Goal: Information Seeking & Learning: Learn about a topic

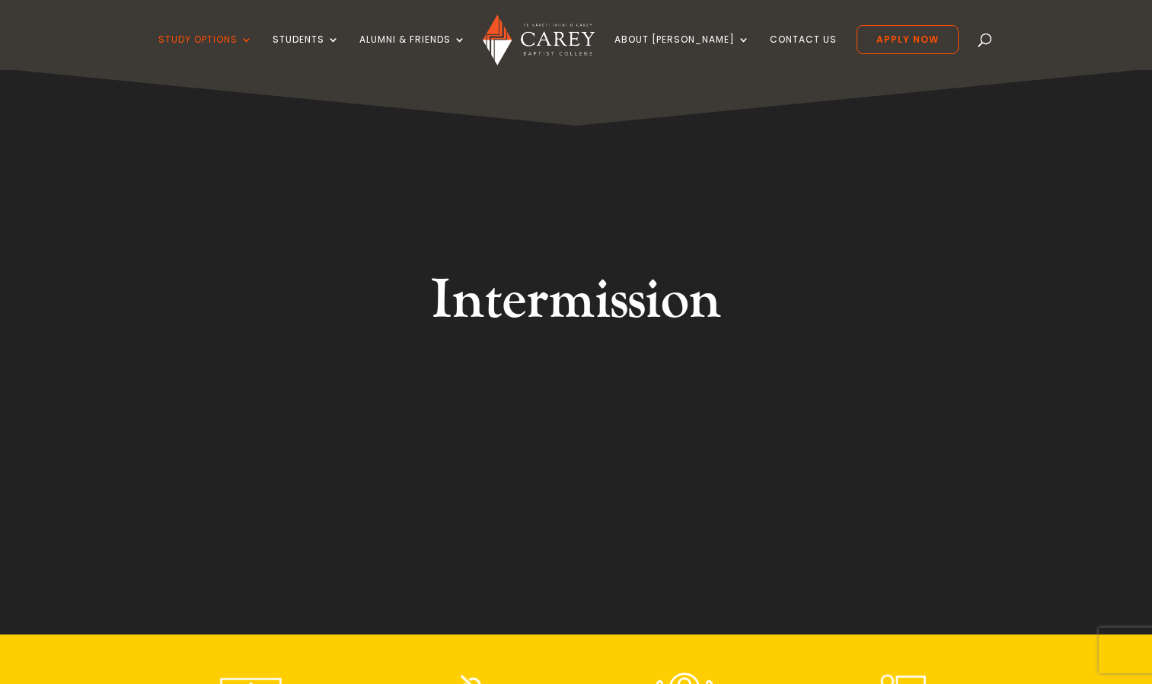
scroll to position [88, 0]
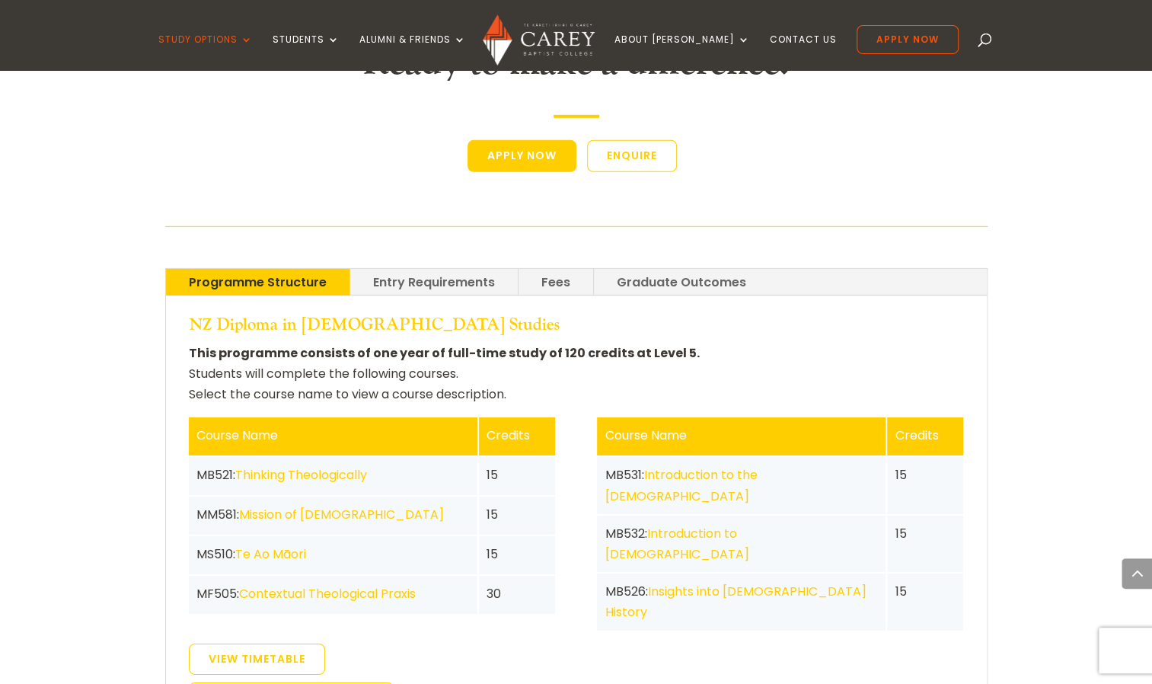
scroll to position [2741, 0]
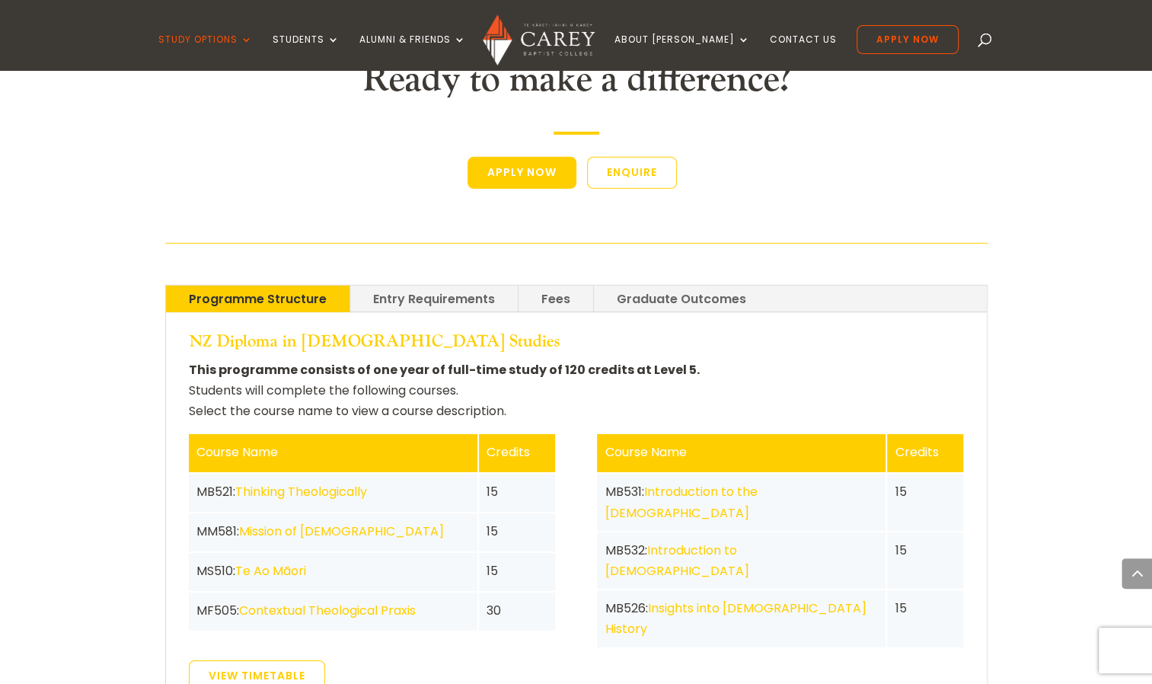
click at [579, 286] on link "Fees" at bounding box center [556, 299] width 75 height 27
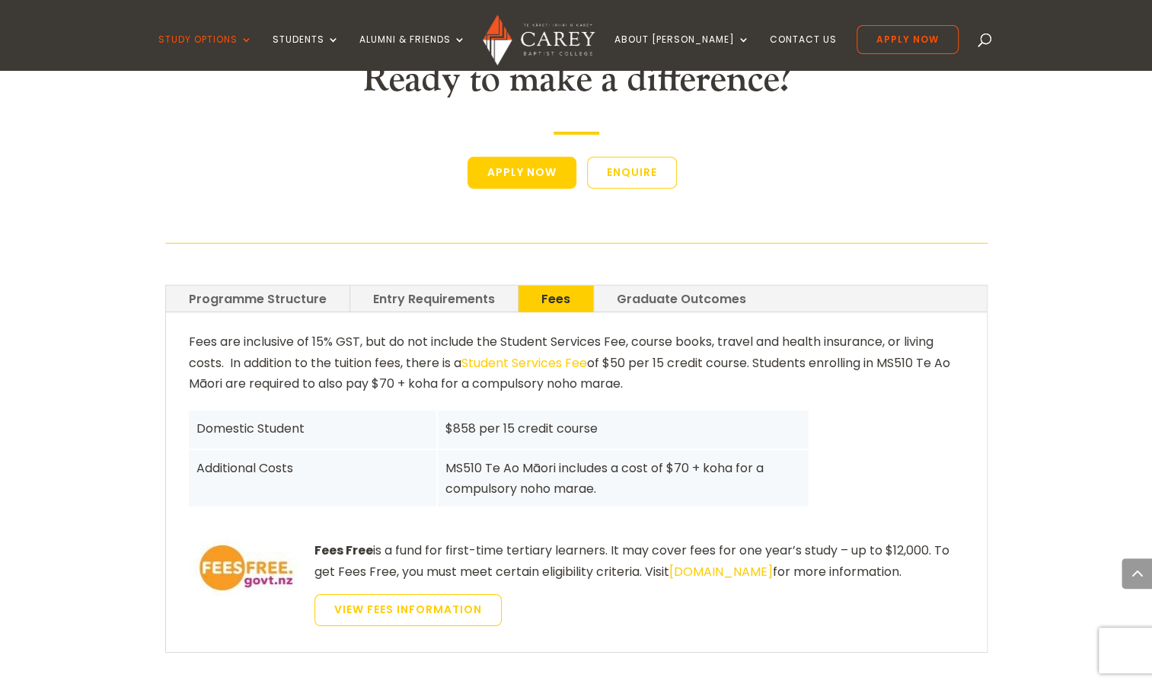
click at [648, 286] on link "Graduate Outcomes" at bounding box center [681, 299] width 175 height 27
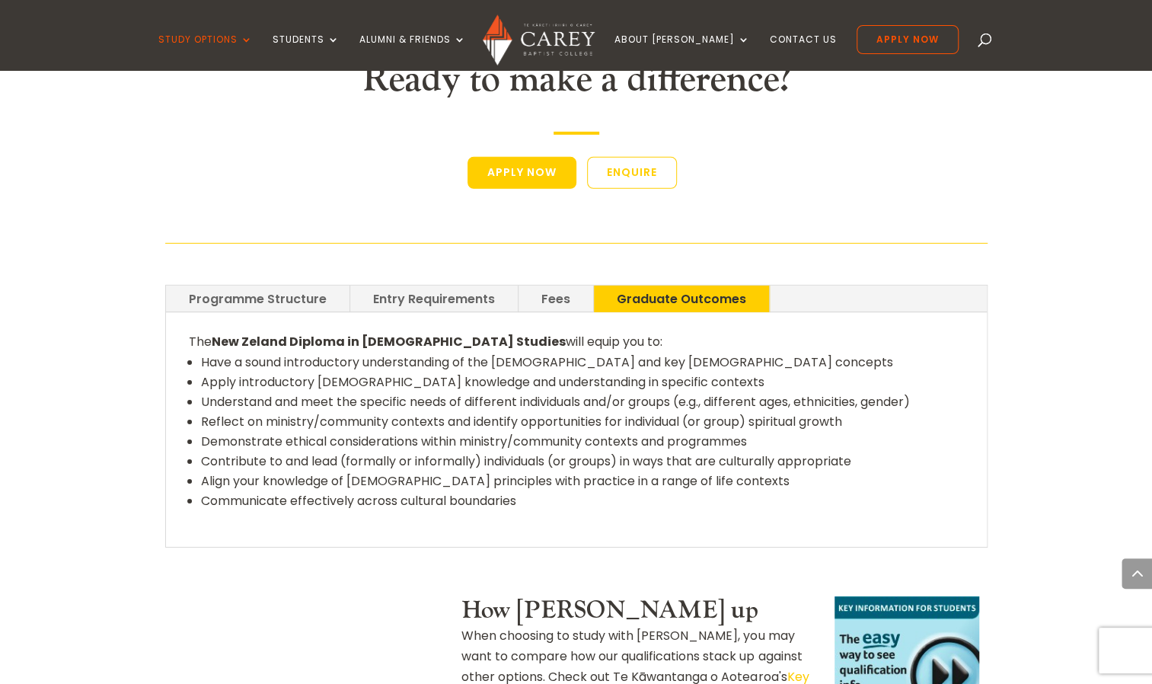
click at [526, 286] on link "Fees" at bounding box center [556, 299] width 75 height 27
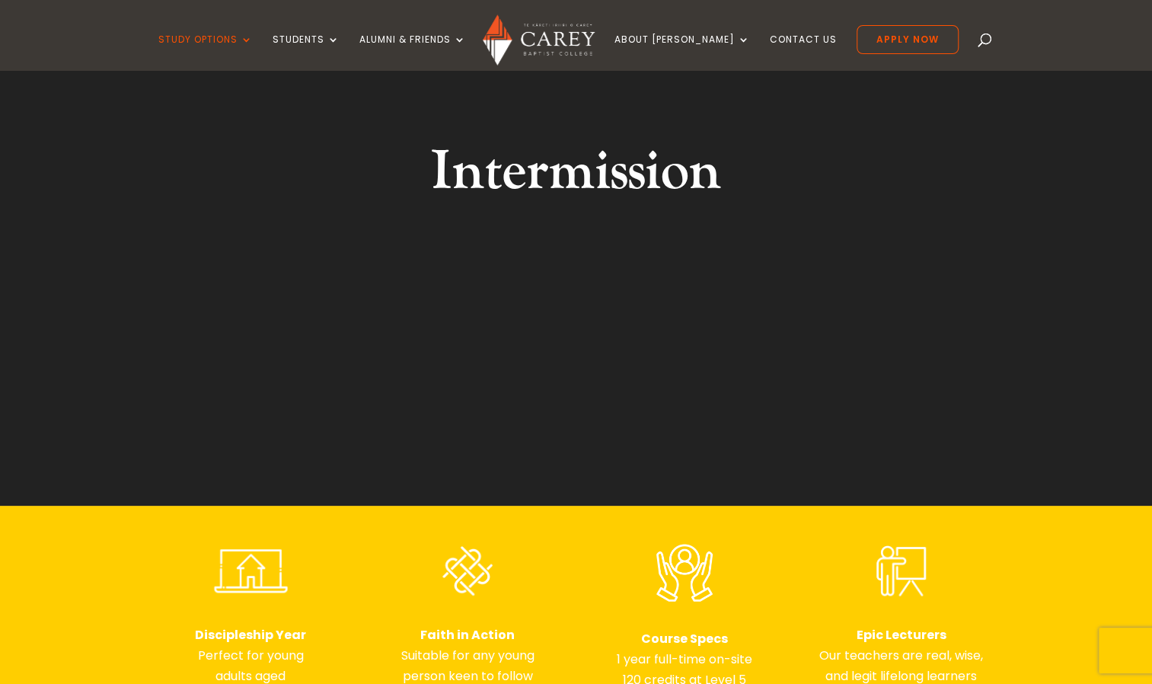
scroll to position [0, 0]
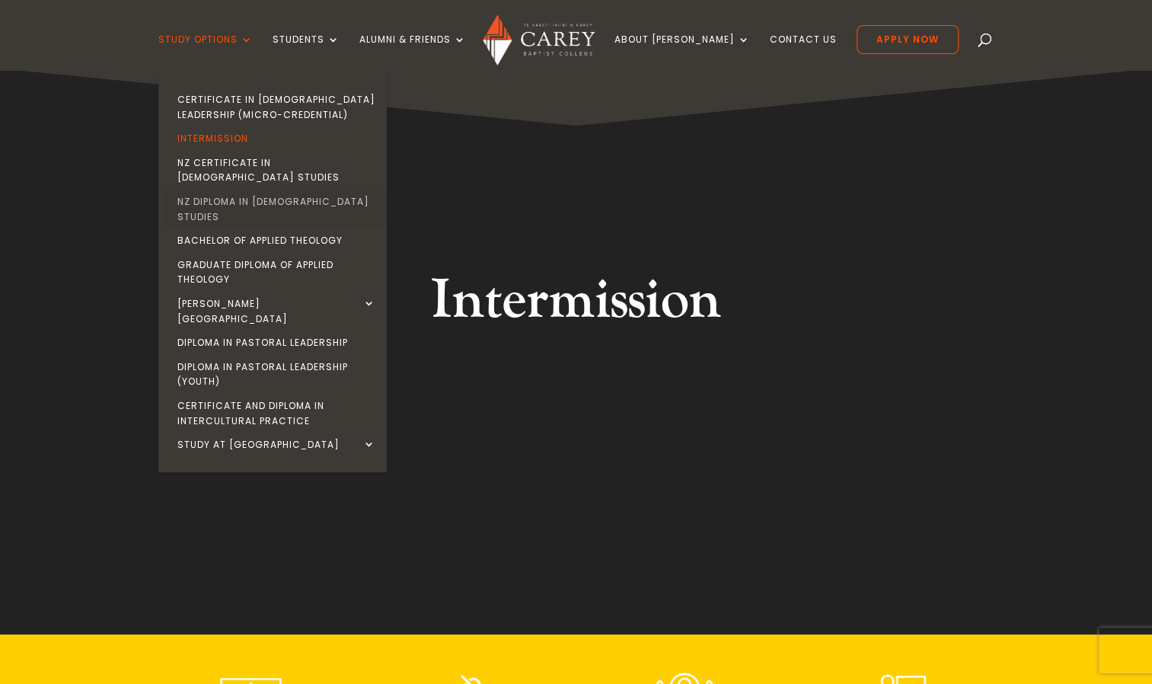
click at [351, 190] on link "NZ Diploma in [DEMOGRAPHIC_DATA] Studies" at bounding box center [276, 209] width 228 height 39
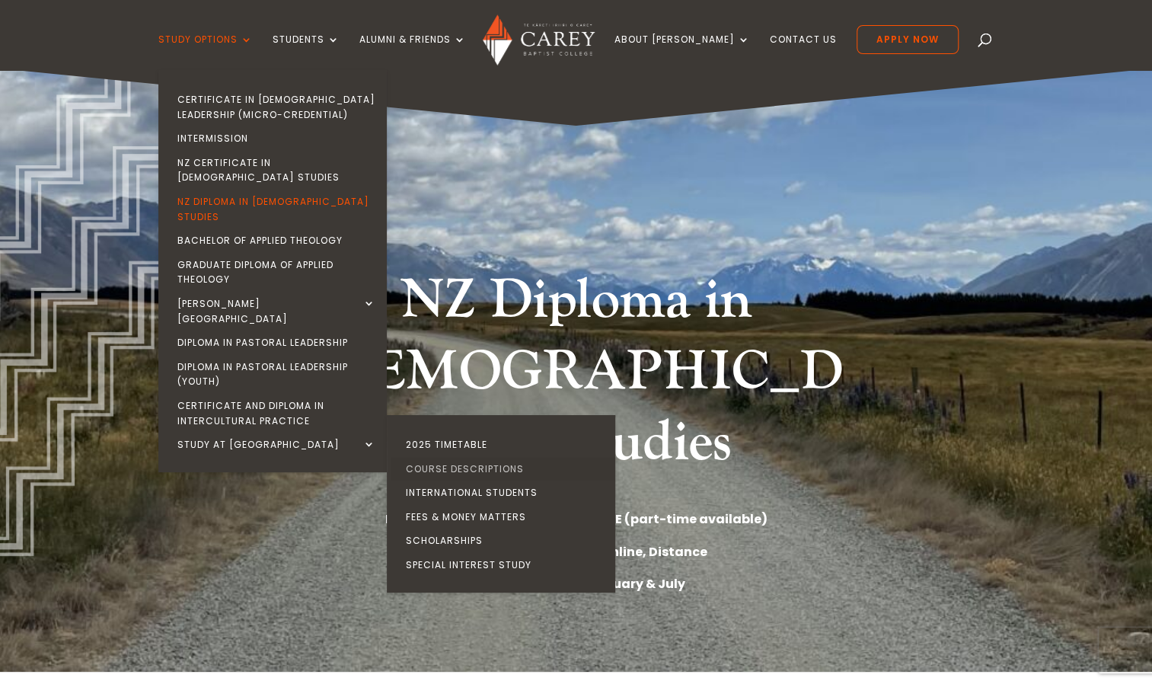
click at [496, 457] on link "Course Descriptions" at bounding box center [505, 469] width 228 height 24
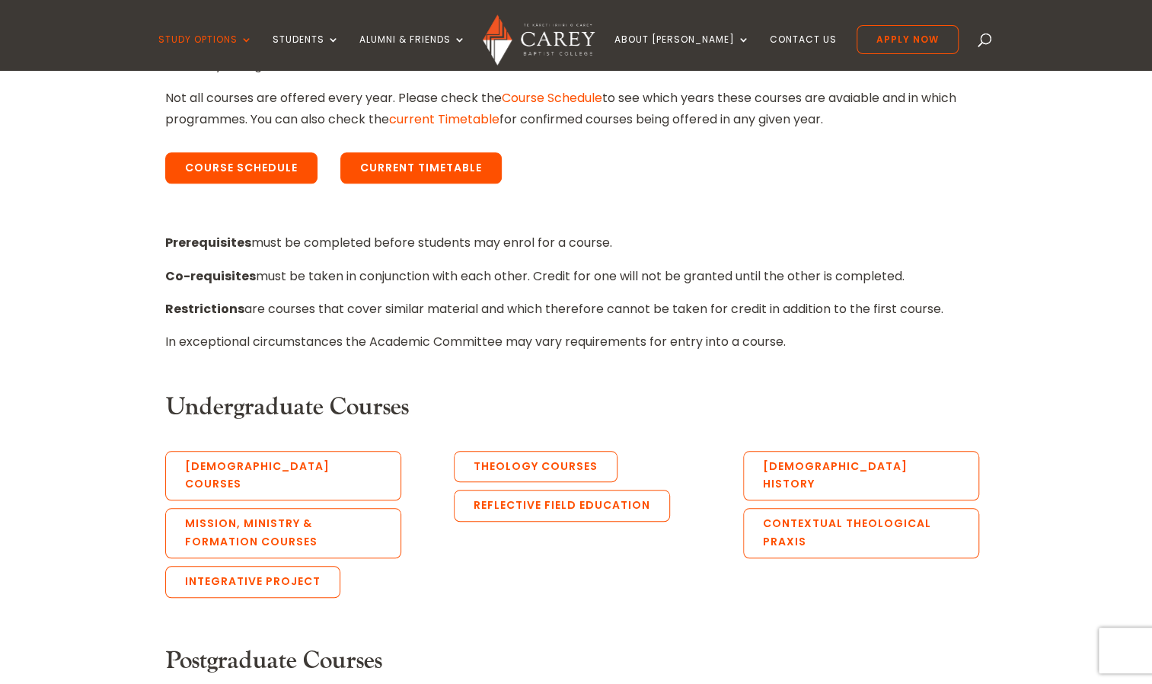
scroll to position [609, 0]
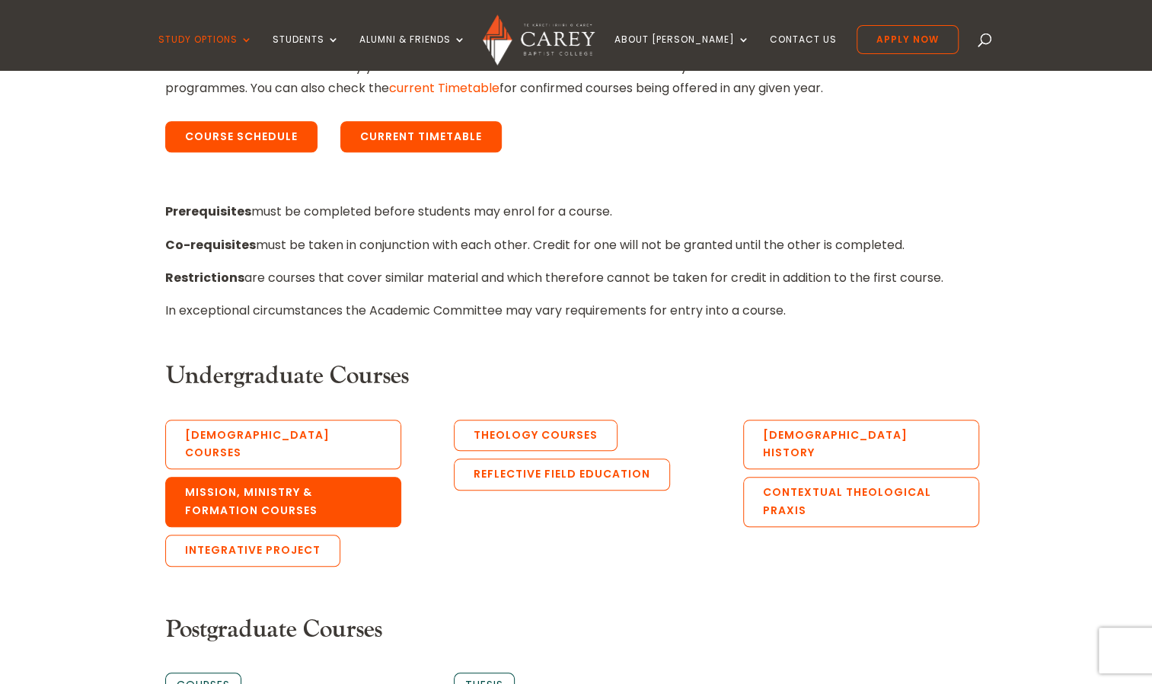
click at [372, 477] on link "Mission, Ministry & Formation Courses" at bounding box center [283, 502] width 236 height 50
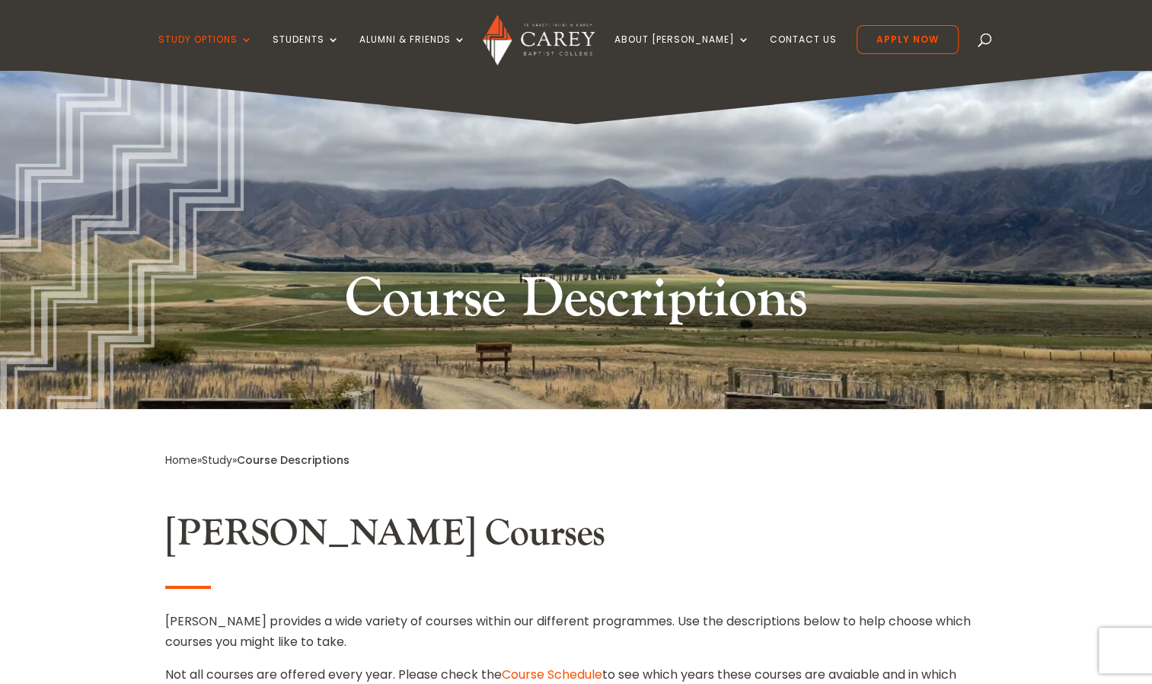
scroll to position [0, 0]
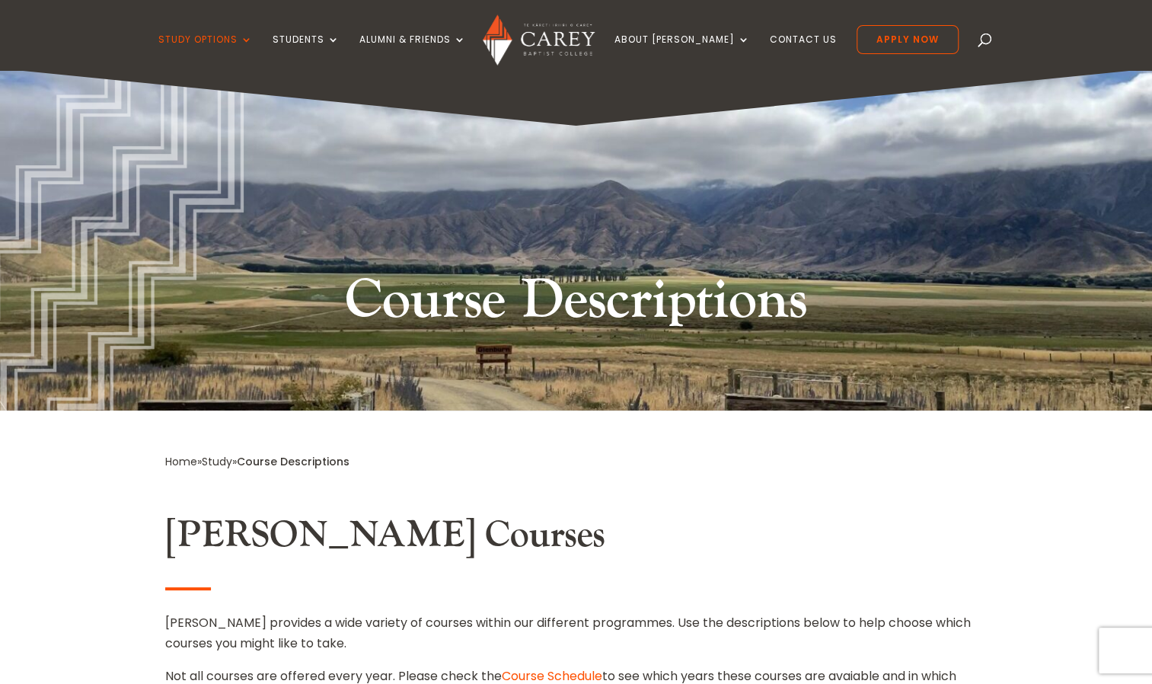
click at [541, 34] on img at bounding box center [539, 39] width 112 height 51
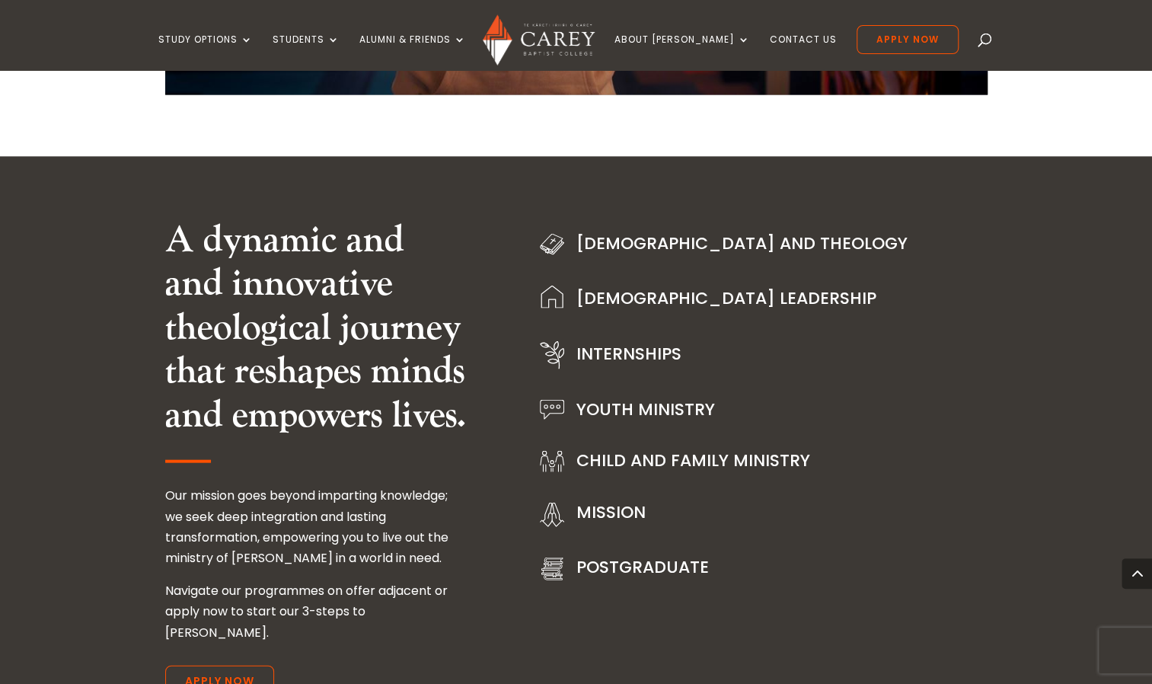
scroll to position [1726, 0]
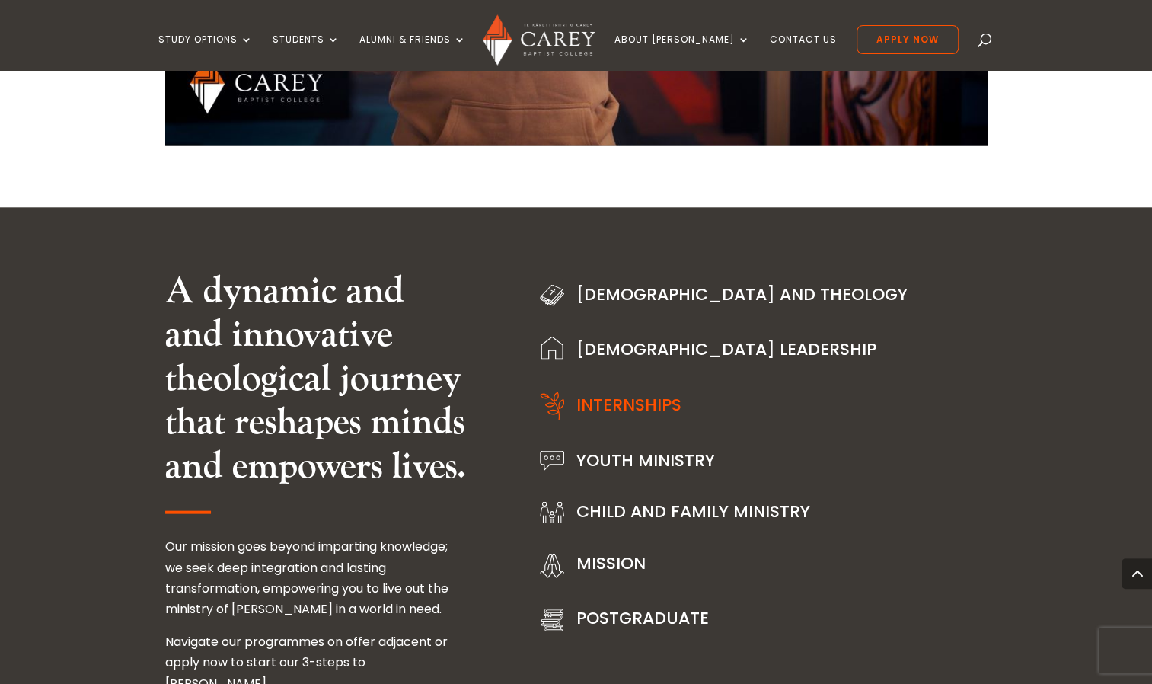
click at [649, 392] on link "Internships" at bounding box center [628, 404] width 105 height 24
